Goal: Task Accomplishment & Management: Use online tool/utility

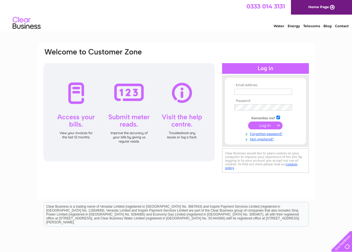
type input "marypurdie@btconnect.com"
click at [266, 124] on input "submit" at bounding box center [265, 125] width 34 height 8
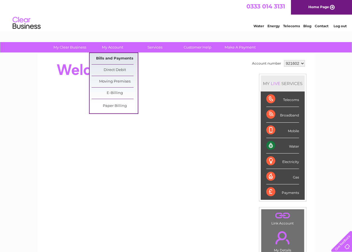
click at [116, 60] on link "Bills and Payments" at bounding box center [115, 58] width 46 height 11
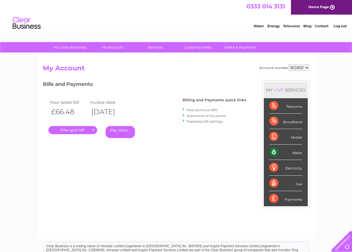
click at [212, 108] on link "View previous bills" at bounding box center [202, 110] width 31 height 4
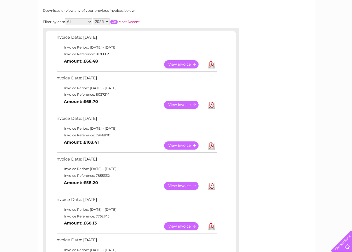
scroll to position [84, 0]
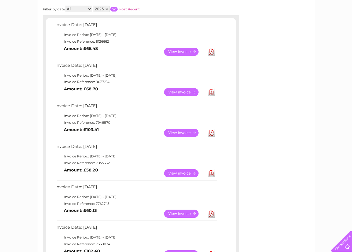
click at [191, 173] on link "View" at bounding box center [184, 173] width 41 height 8
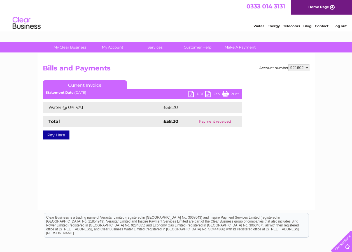
click at [231, 93] on link "Print" at bounding box center [230, 95] width 17 height 8
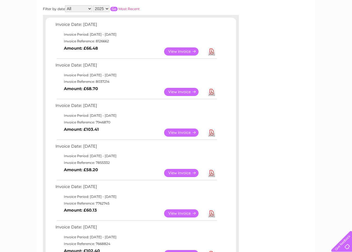
click at [185, 132] on link "View" at bounding box center [184, 132] width 41 height 8
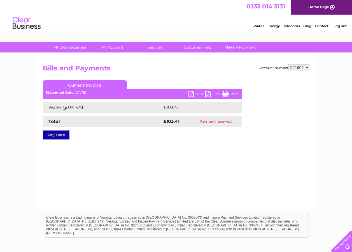
click at [230, 93] on link "Print" at bounding box center [230, 95] width 17 height 8
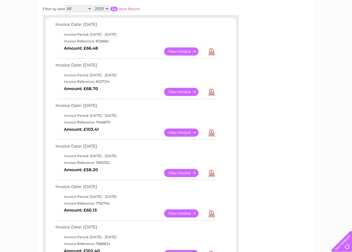
click at [179, 91] on link "View" at bounding box center [184, 92] width 41 height 8
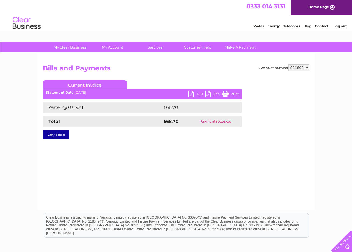
click at [239, 92] on link "Print" at bounding box center [230, 95] width 17 height 8
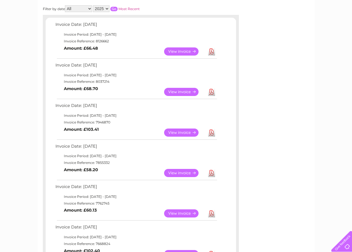
click at [179, 51] on link "View" at bounding box center [184, 51] width 41 height 8
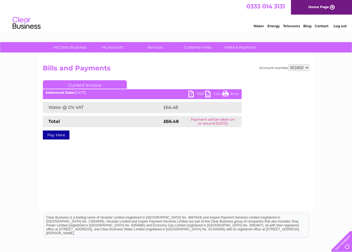
click at [234, 94] on link "Print" at bounding box center [230, 95] width 17 height 8
